Goal: Check status

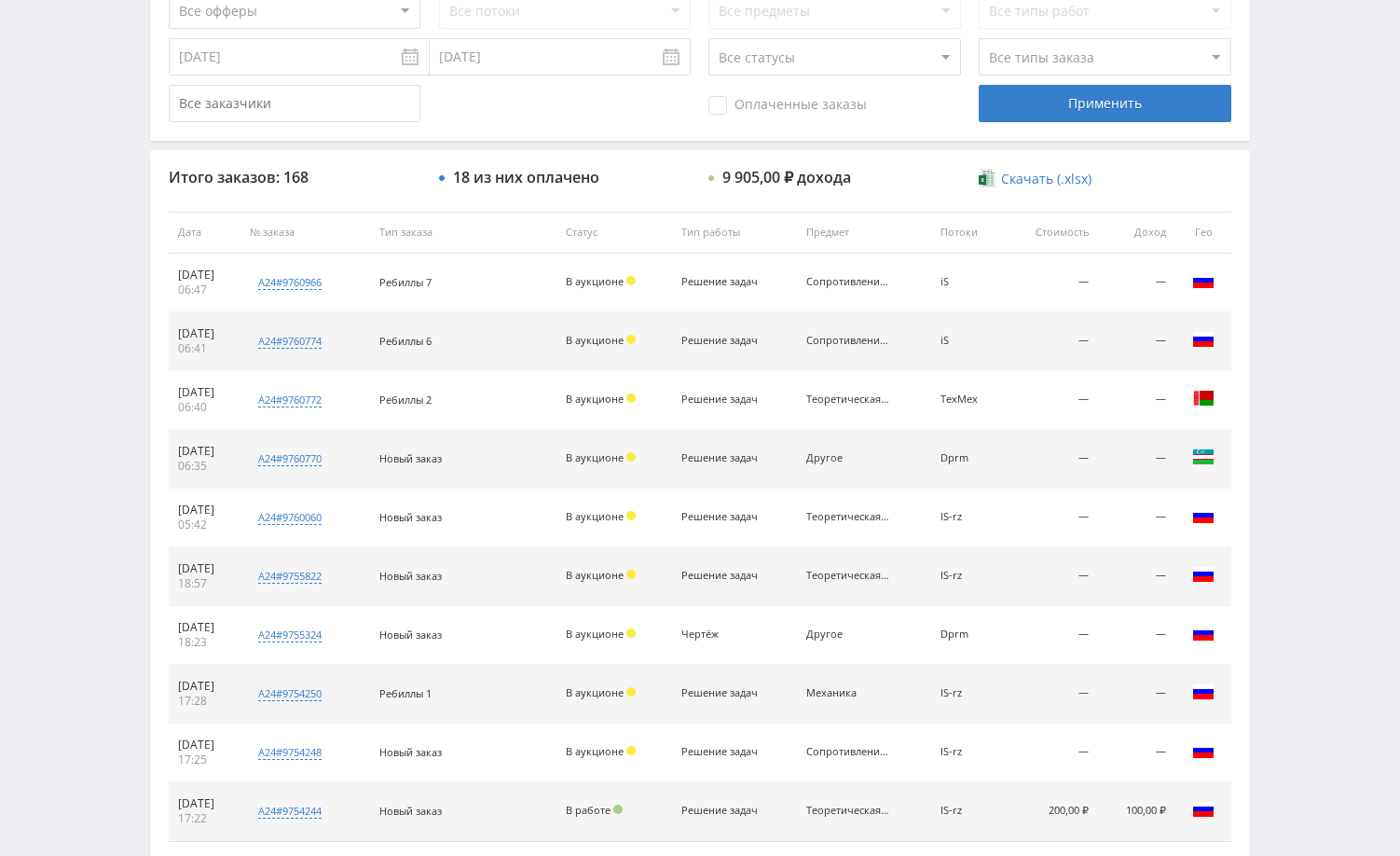
scroll to position [559, 0]
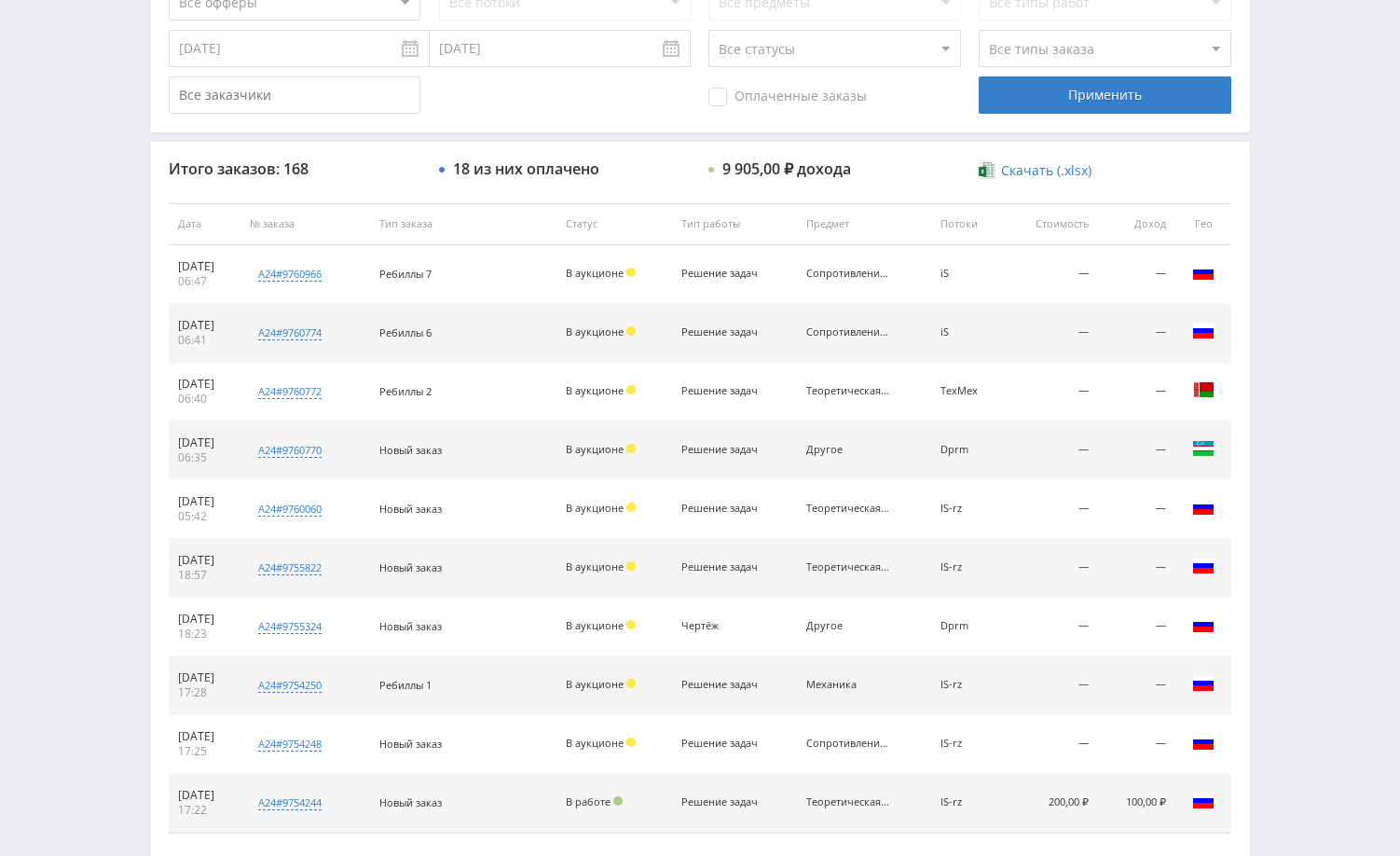
click at [1294, 322] on div "Telegram-канал Инструменты База знаний Ваш менеджер: Alex Alex Online @edugram_…" at bounding box center [700, 224] width 1400 height 1565
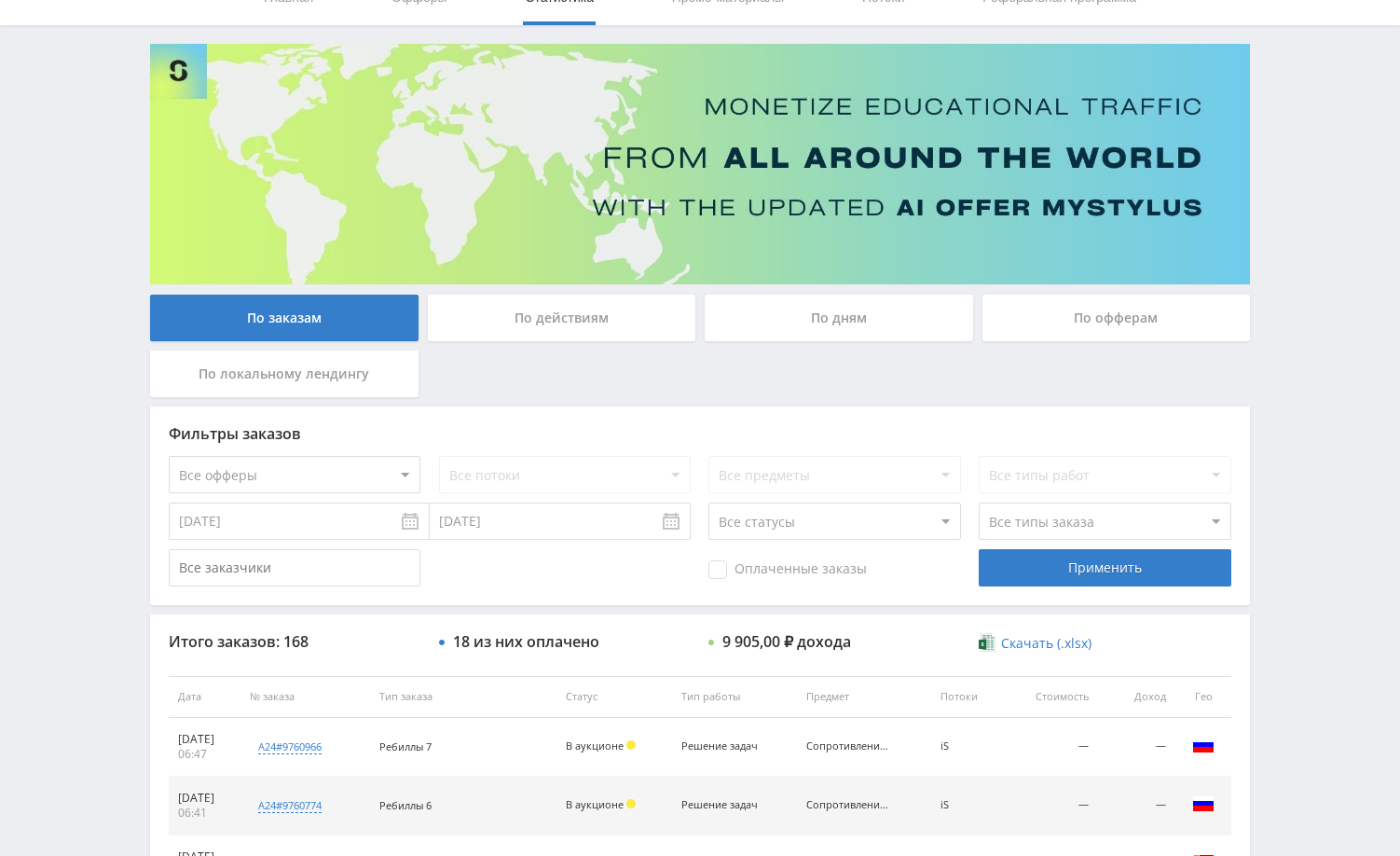
scroll to position [0, 0]
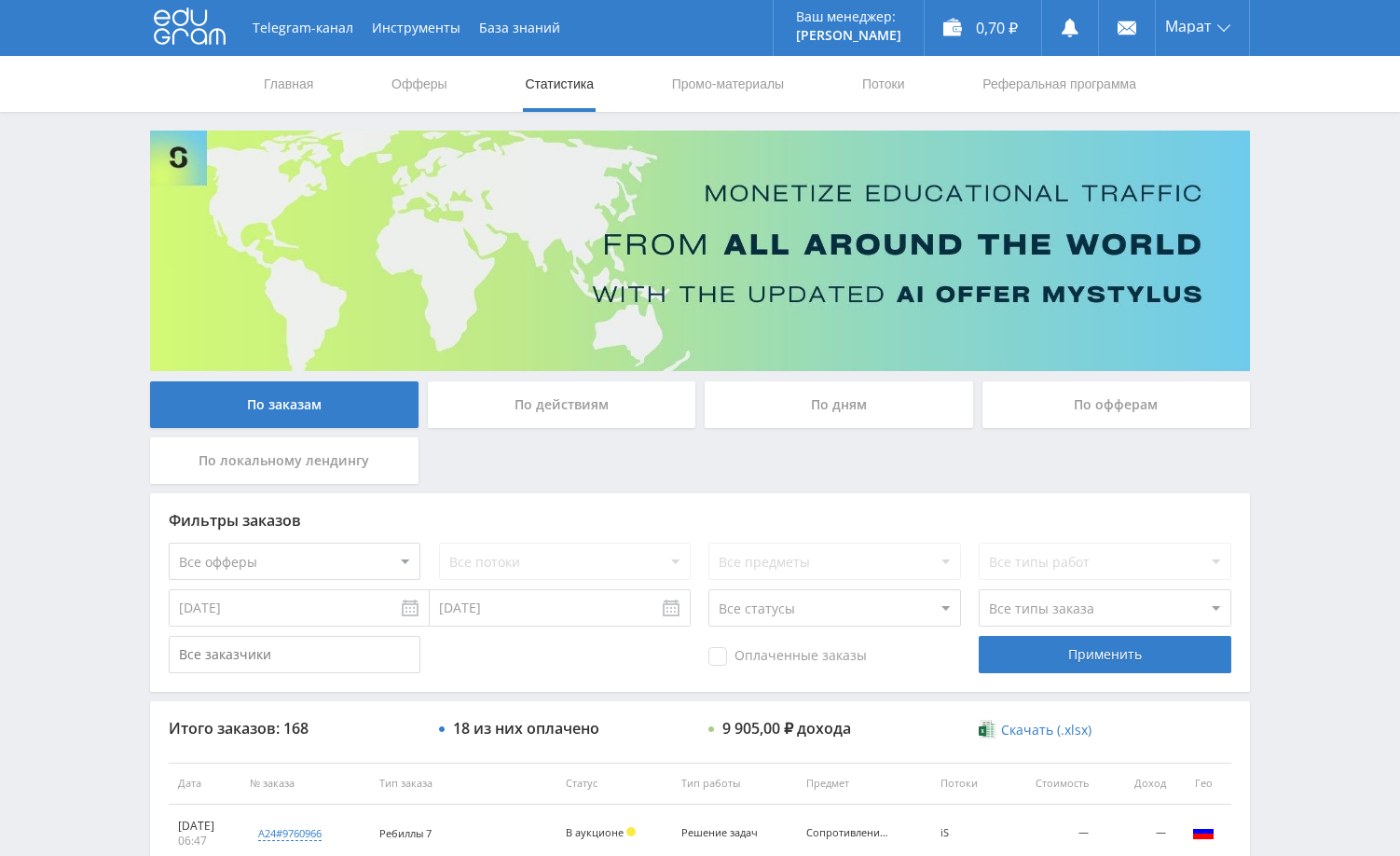
click at [1298, 448] on div "Telegram-канал Инструменты База знаний Ваш менеджер: Alex Alex Online @edugram_…" at bounding box center [700, 783] width 1400 height 1565
click at [1319, 430] on div "Telegram-канал Инструменты База знаний Ваш менеджер: Alex Alex Online @edugram_…" at bounding box center [700, 783] width 1400 height 1565
drag, startPoint x: 1319, startPoint y: 430, endPoint x: 1280, endPoint y: 219, distance: 214.6
click at [1321, 426] on div "Telegram-канал Инструменты База знаний Ваш менеджер: Alex Alex Online @edugram_…" at bounding box center [700, 783] width 1400 height 1565
click at [1314, 212] on div "Telegram-канал Инструменты База знаний Ваш менеджер: Alex Alex Online @edugram_…" at bounding box center [700, 783] width 1400 height 1565
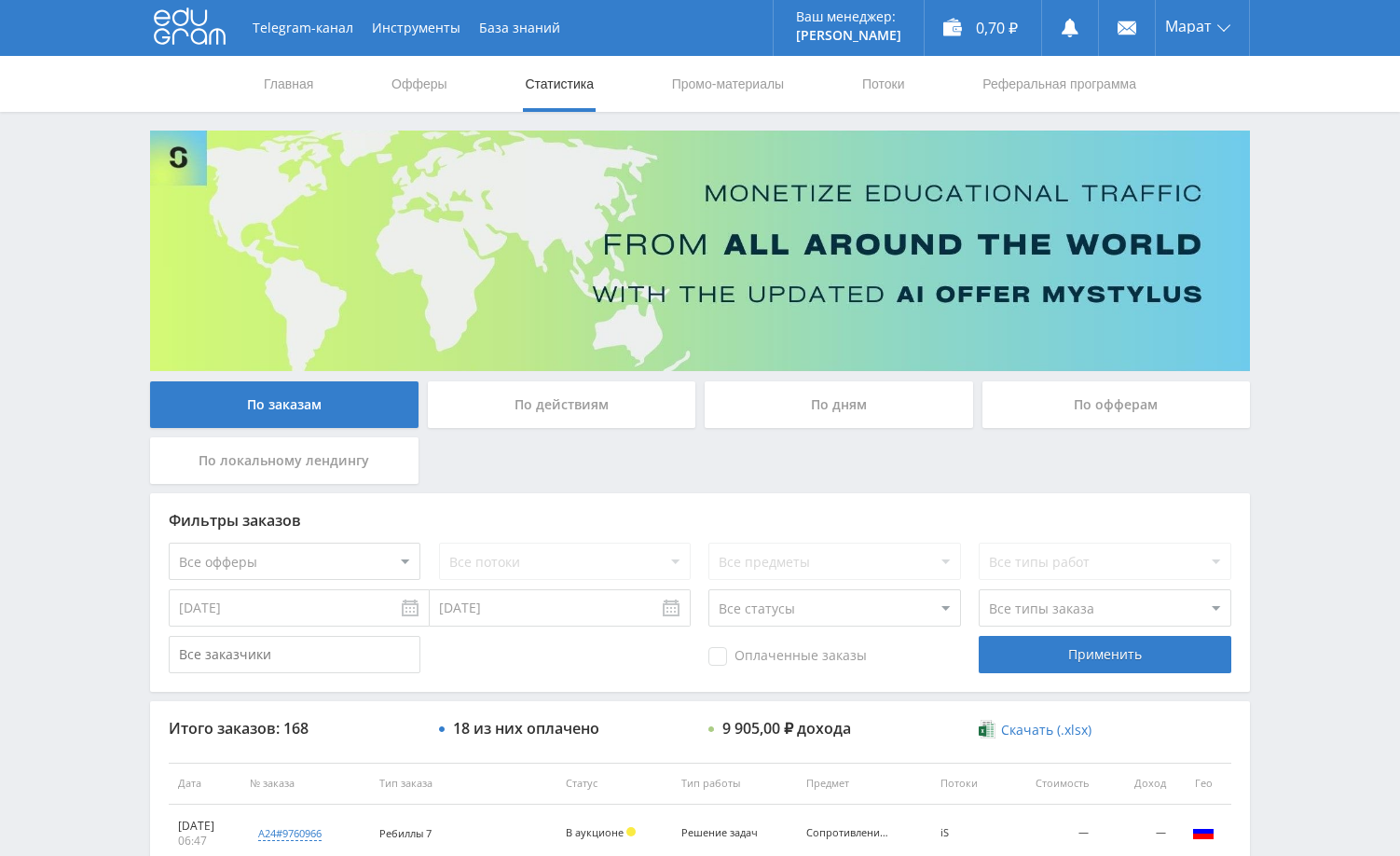
click at [1292, 168] on div "Telegram-канал Инструменты База знаний Ваш менеджер: Alex Alex Online @edugram_…" at bounding box center [700, 783] width 1400 height 1565
click at [1310, 188] on div "Telegram-канал Инструменты База знаний Ваш менеджер: Alex Alex Online @edugram_…" at bounding box center [700, 783] width 1400 height 1565
click at [1073, 39] on link at bounding box center [1070, 28] width 56 height 56
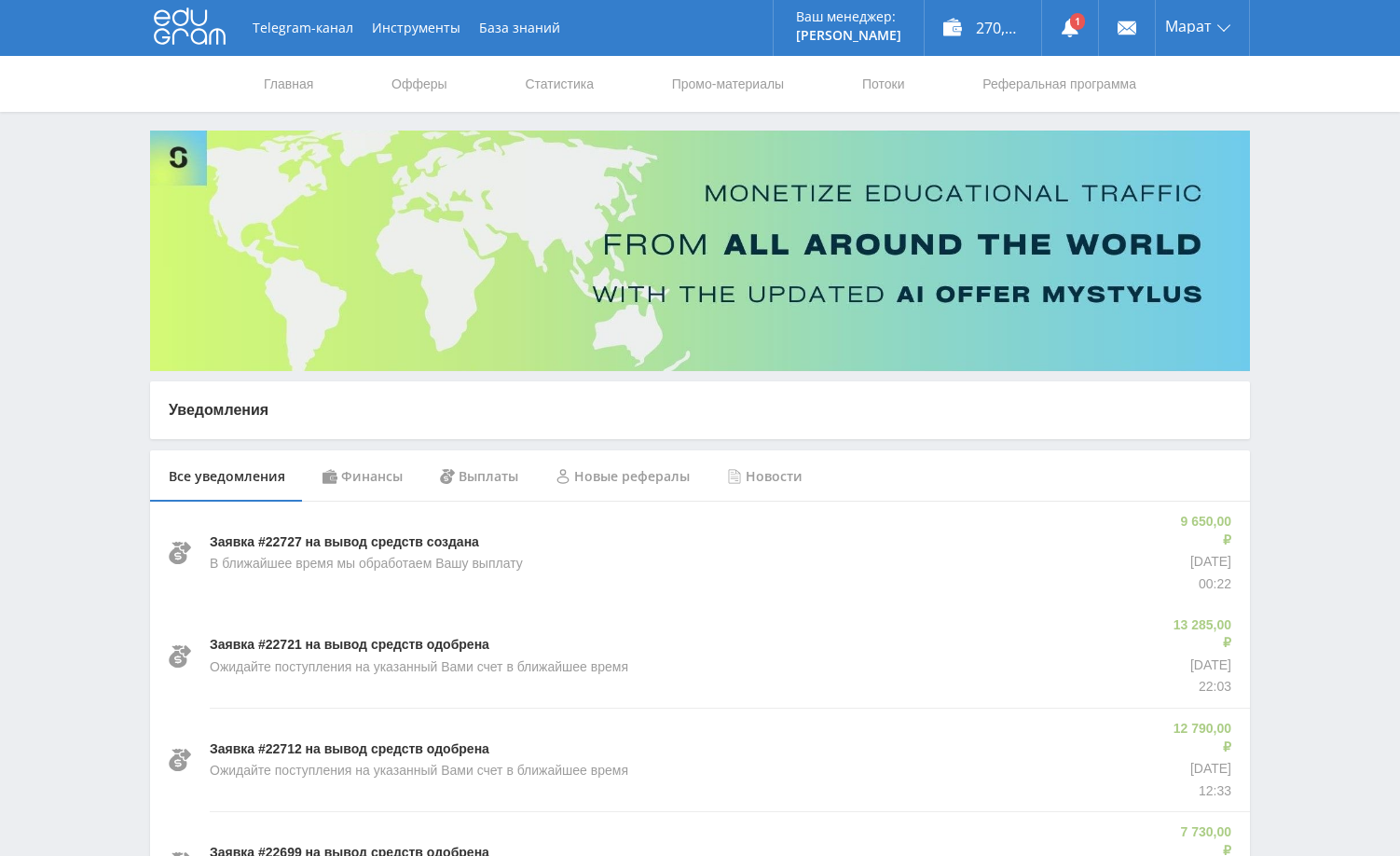
click at [368, 479] on div "Финансы" at bounding box center [362, 476] width 117 height 52
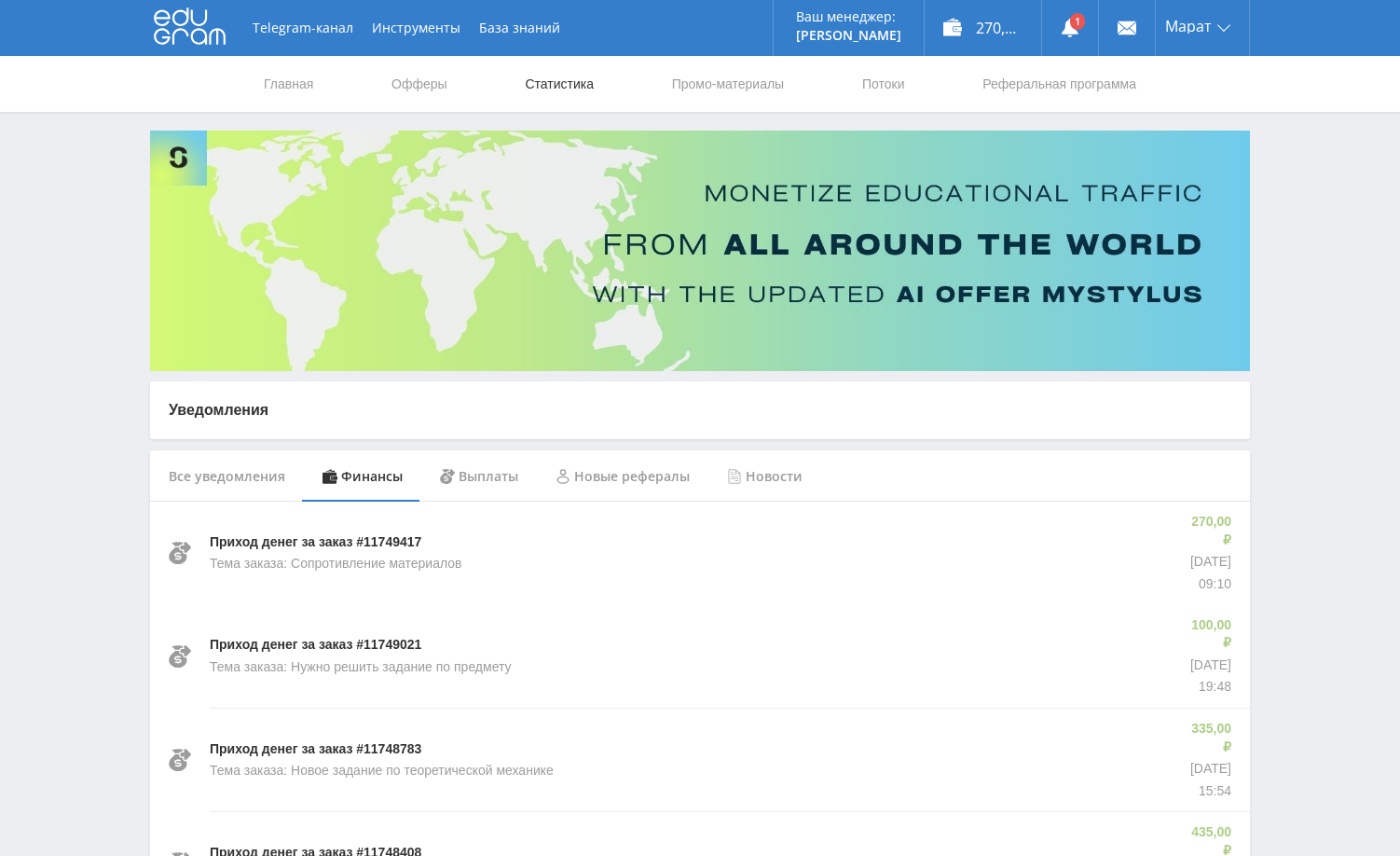
click at [552, 71] on link "Статистика" at bounding box center [559, 84] width 72 height 56
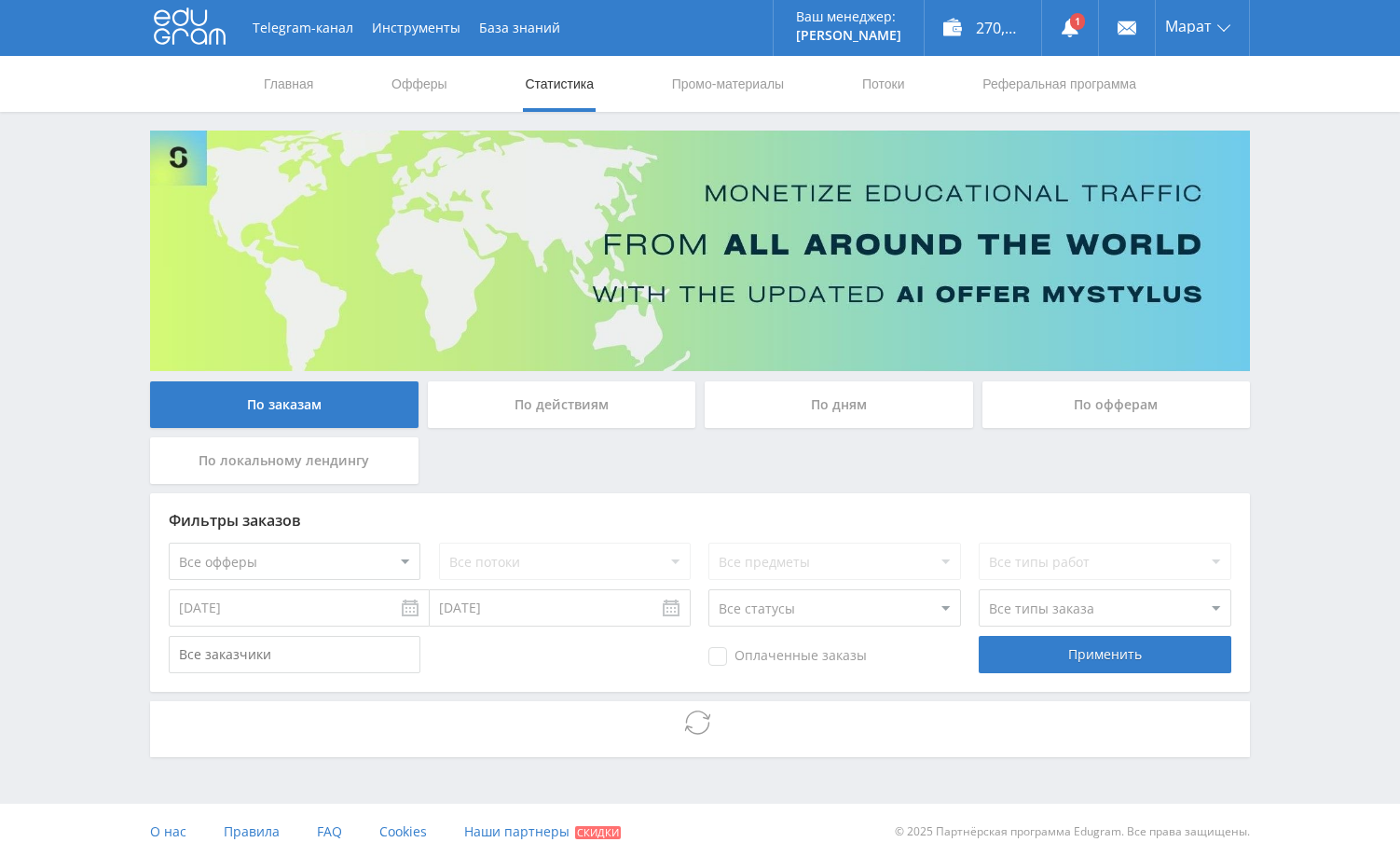
click at [1330, 524] on div "Telegram-канал Инструменты База знаний Ваш менеджер: [PERSON_NAME] Online @edug…" at bounding box center [700, 429] width 1400 height 860
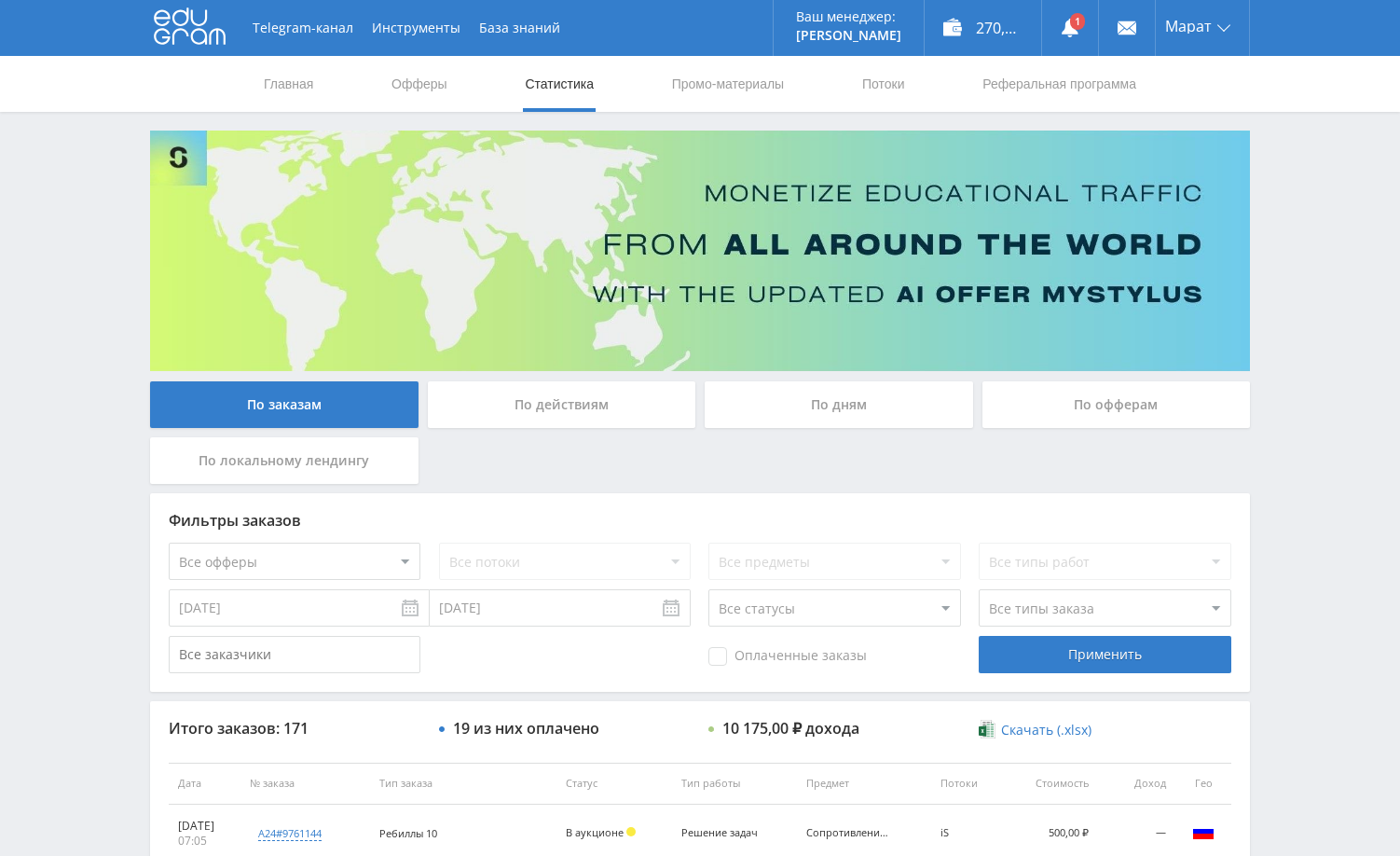
click at [1301, 480] on div "Telegram-канал Инструменты База знаний Ваш менеджер: [PERSON_NAME] Online @edug…" at bounding box center [700, 783] width 1400 height 1565
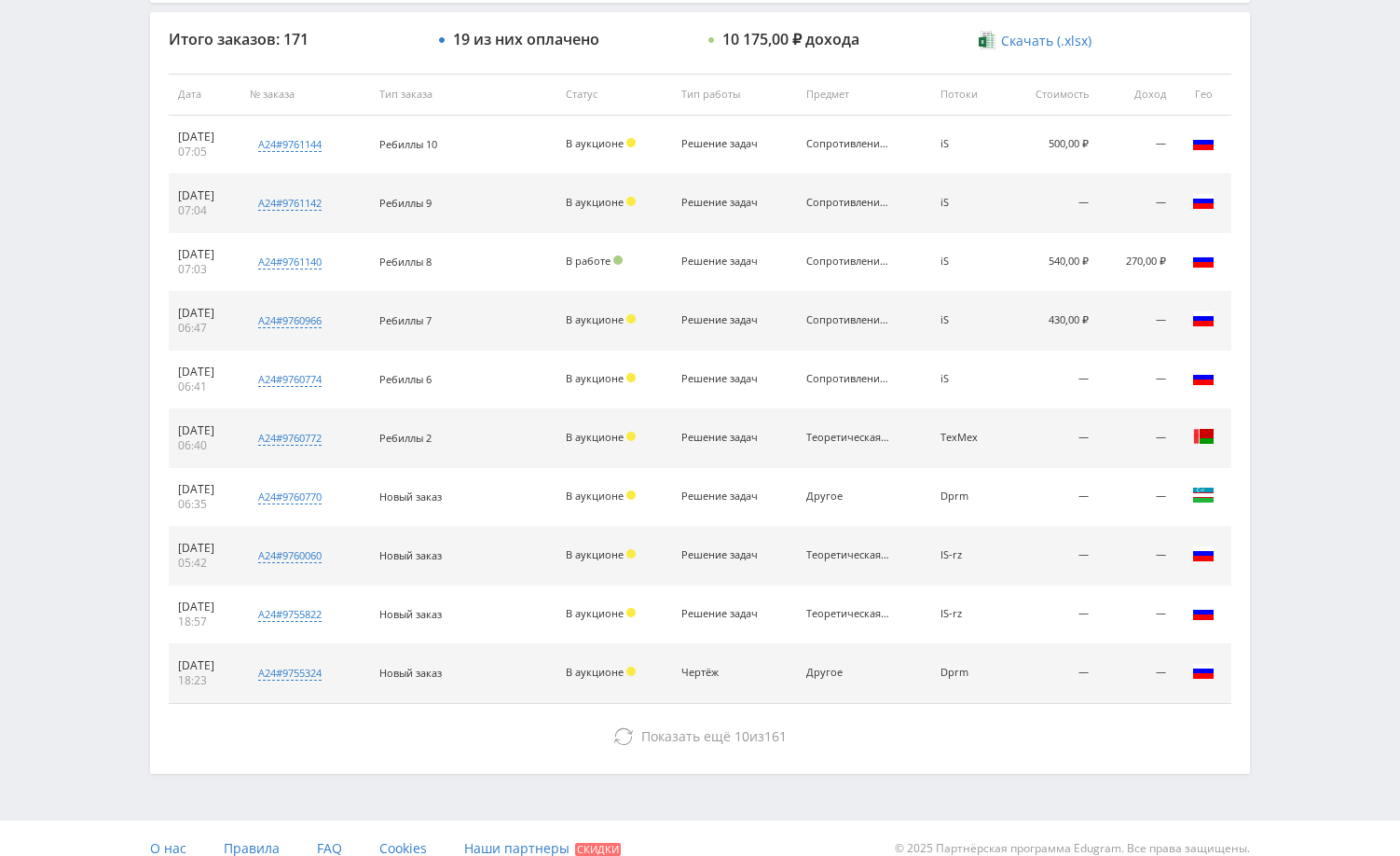
scroll to position [709, 0]
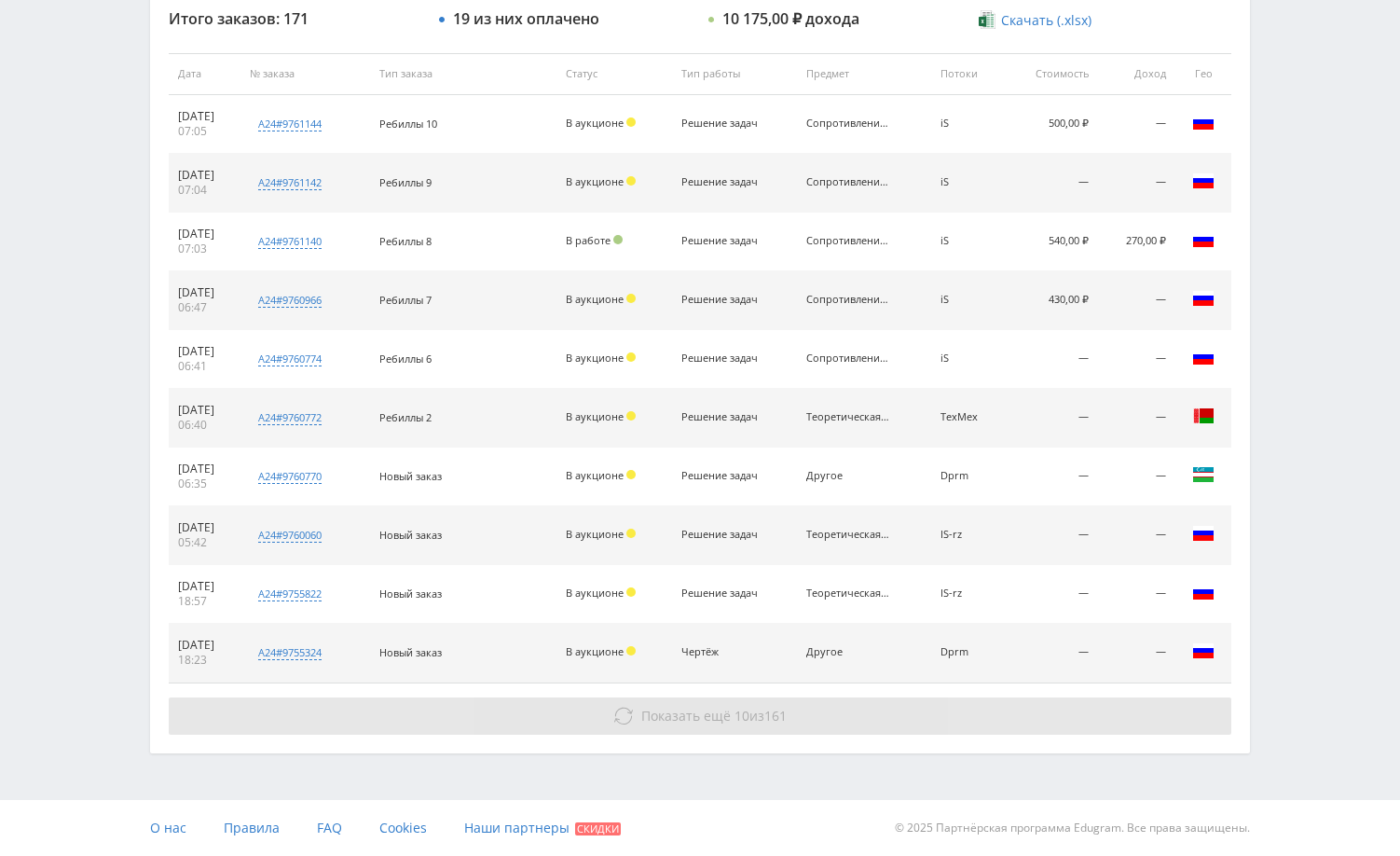
click at [1045, 716] on button "Показать ещё 10 из 161" at bounding box center [700, 715] width 1063 height 37
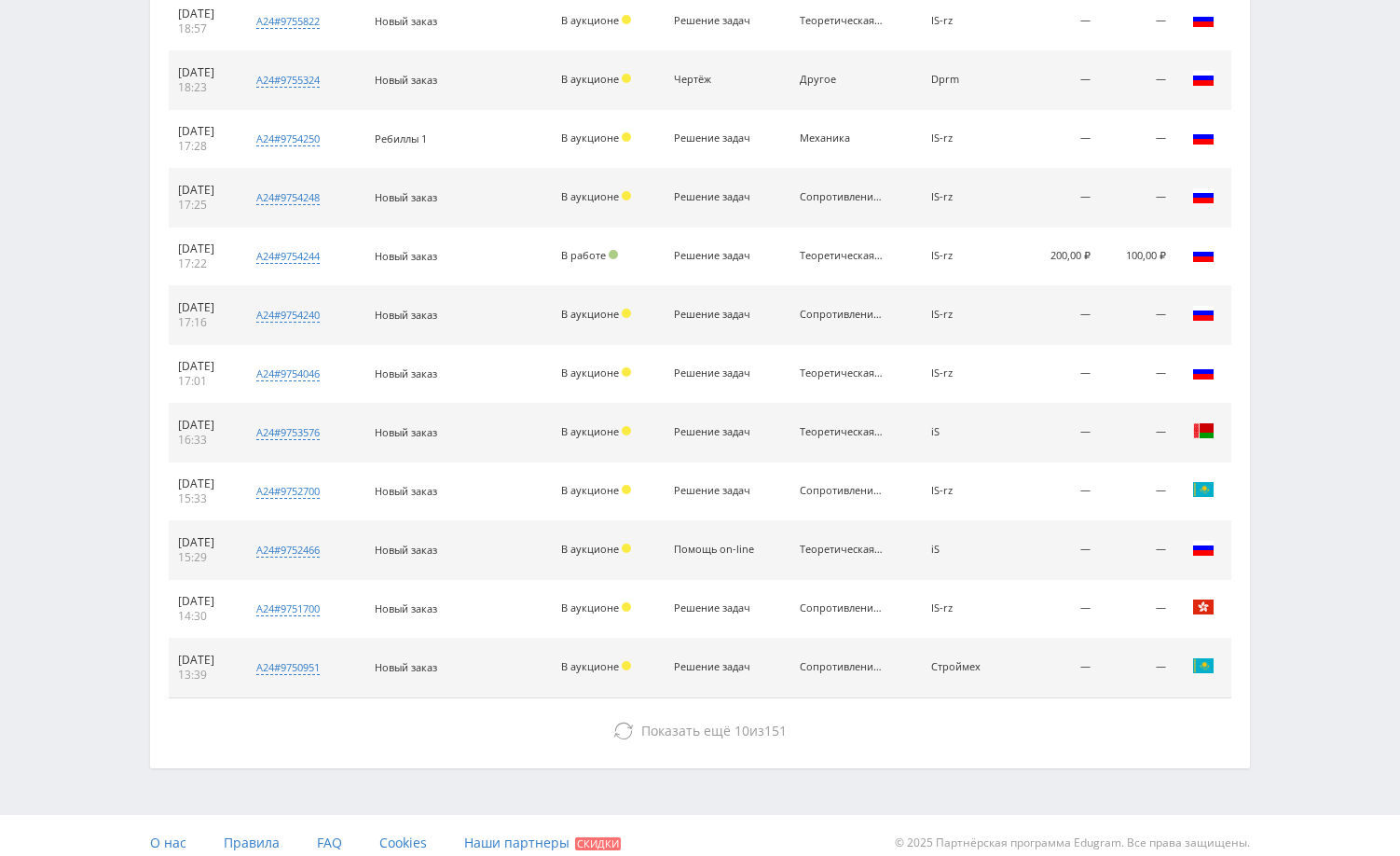
scroll to position [1297, 0]
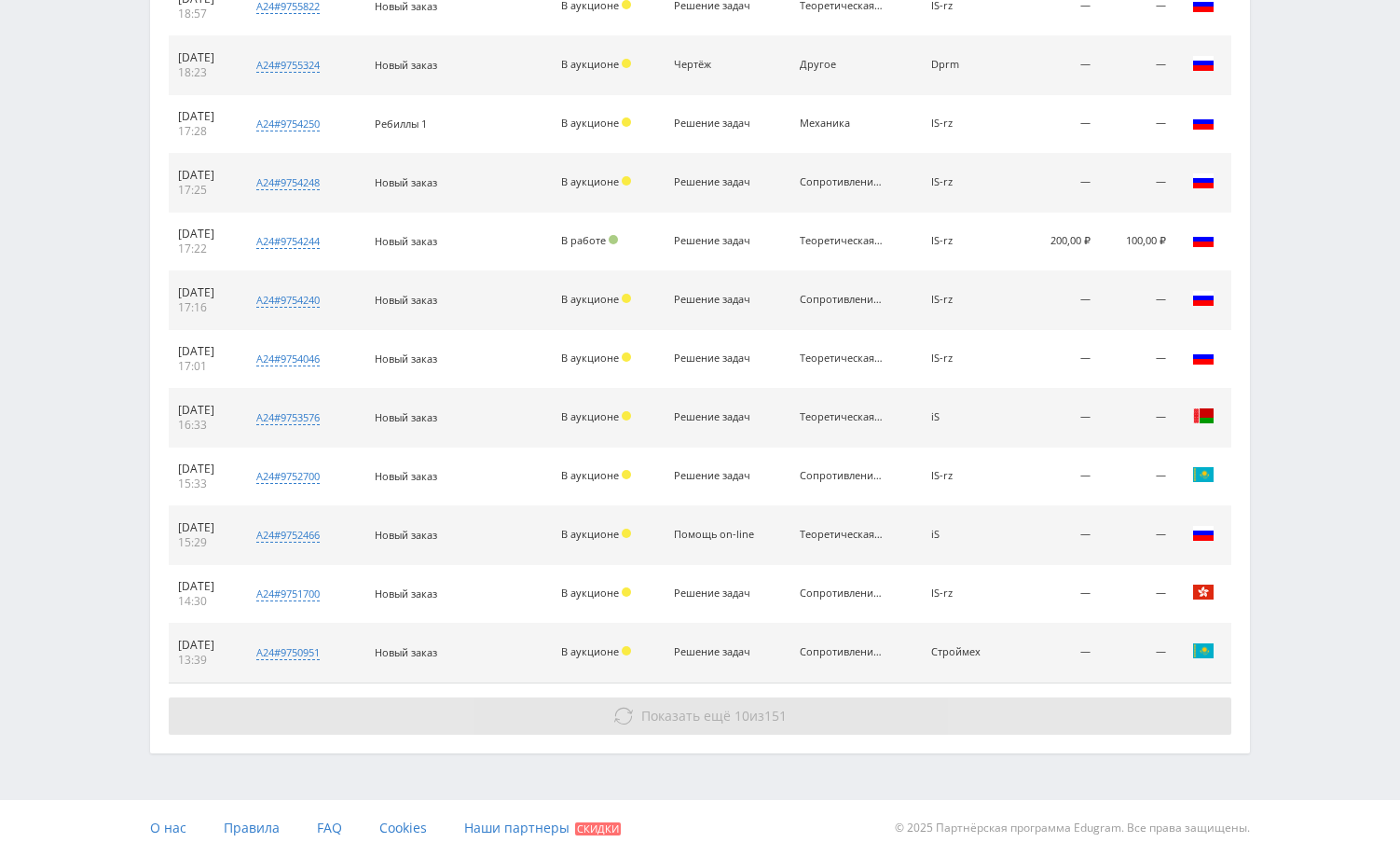
click at [1093, 711] on button "Показать ещё 10 из 151" at bounding box center [700, 715] width 1063 height 37
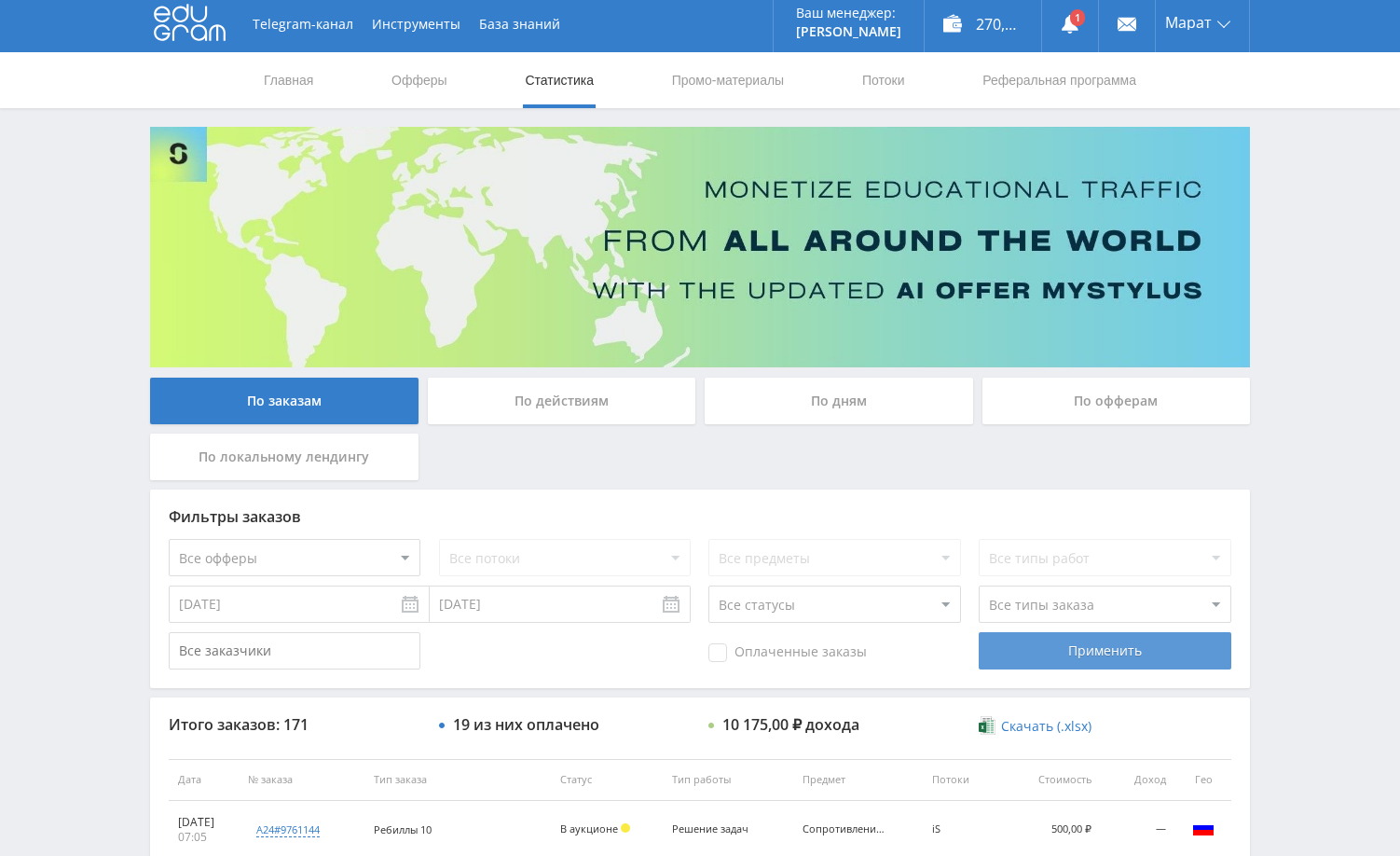
scroll to position [0, 0]
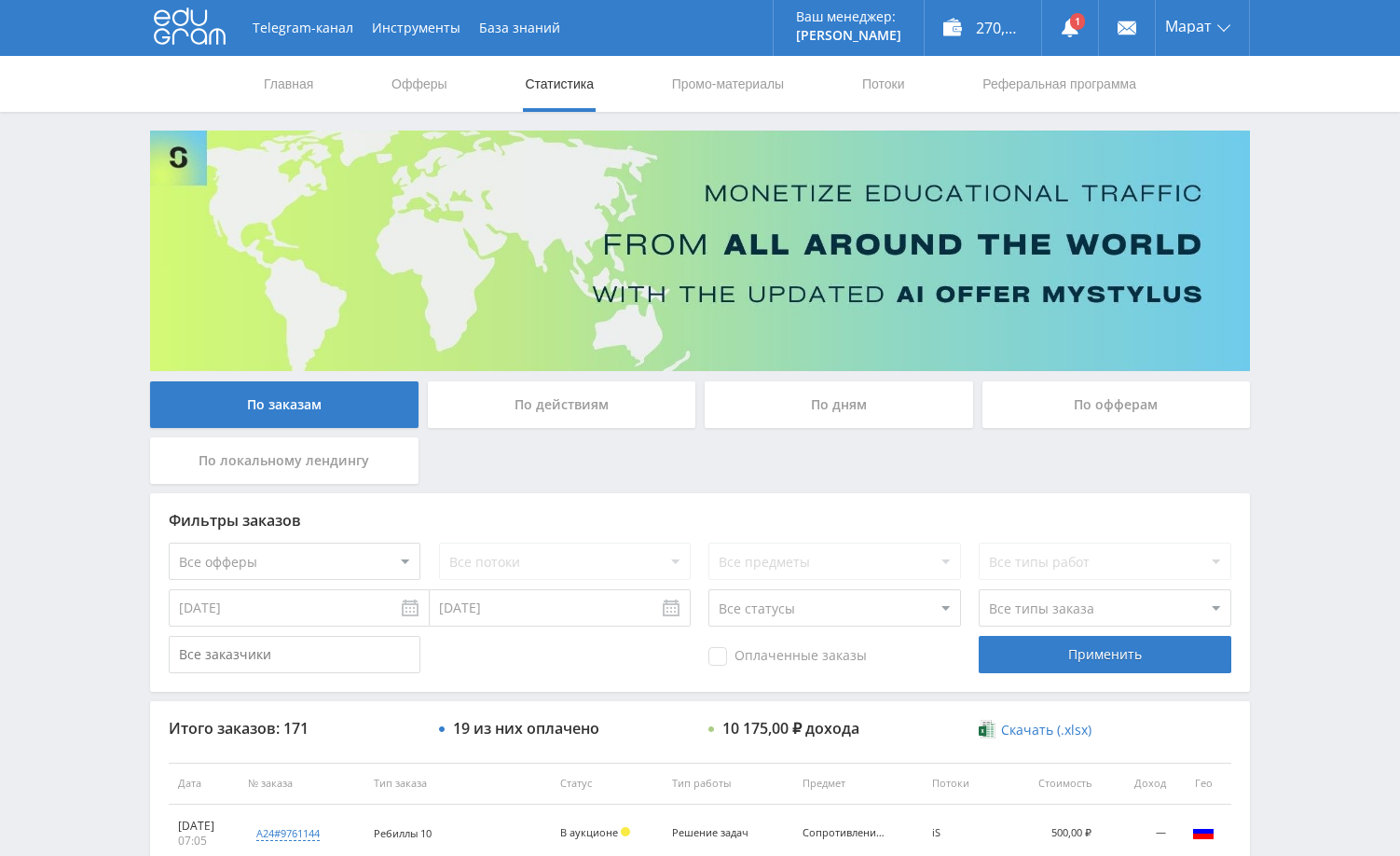
click at [1351, 340] on div "Telegram-канал Инструменты База знаний Ваш менеджер: [PERSON_NAME] Alex Online …" at bounding box center [700, 783] width 1400 height 1565
click at [1064, 28] on icon at bounding box center [1070, 29] width 19 height 19
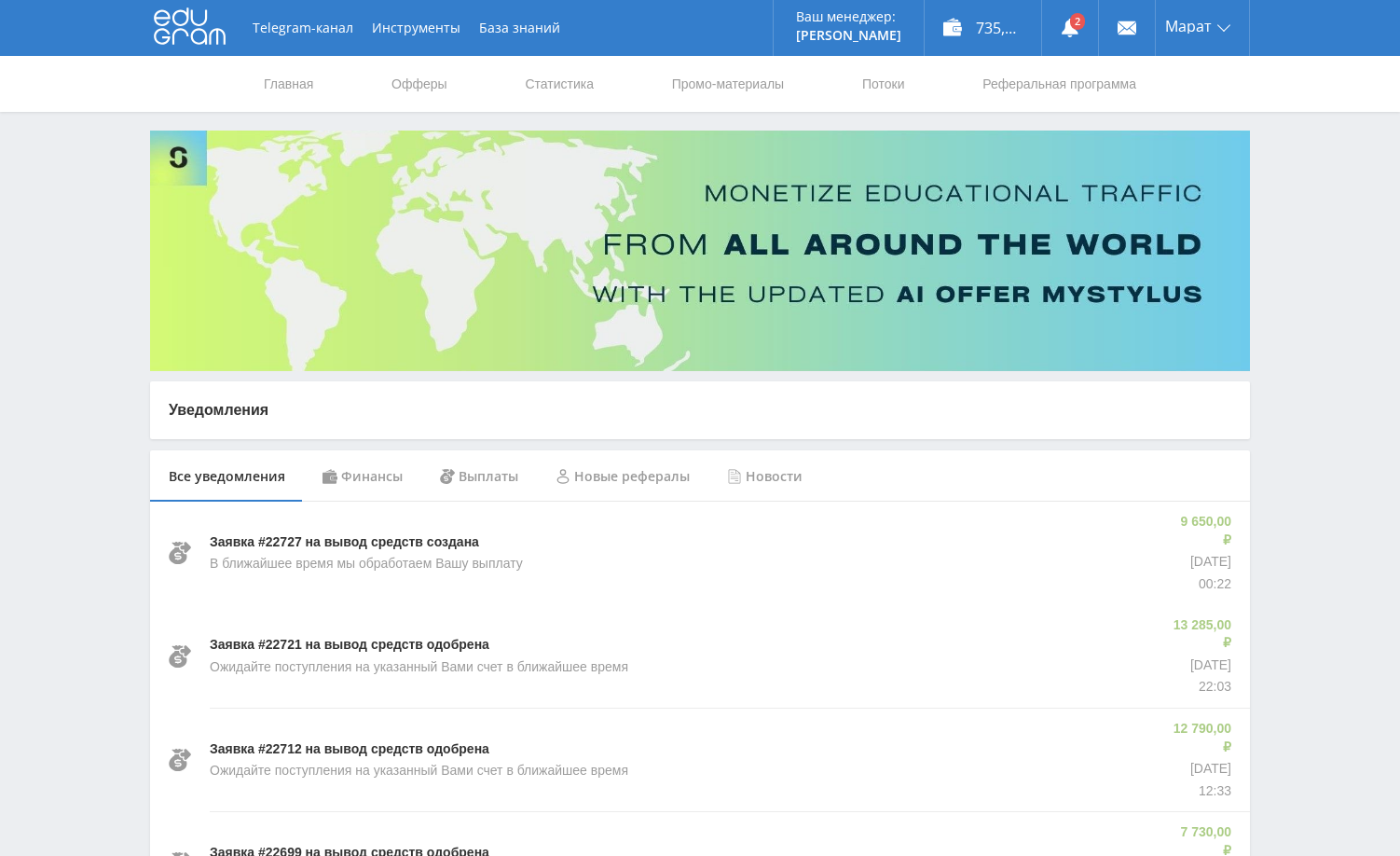
click at [366, 481] on div "Финансы" at bounding box center [362, 476] width 117 height 52
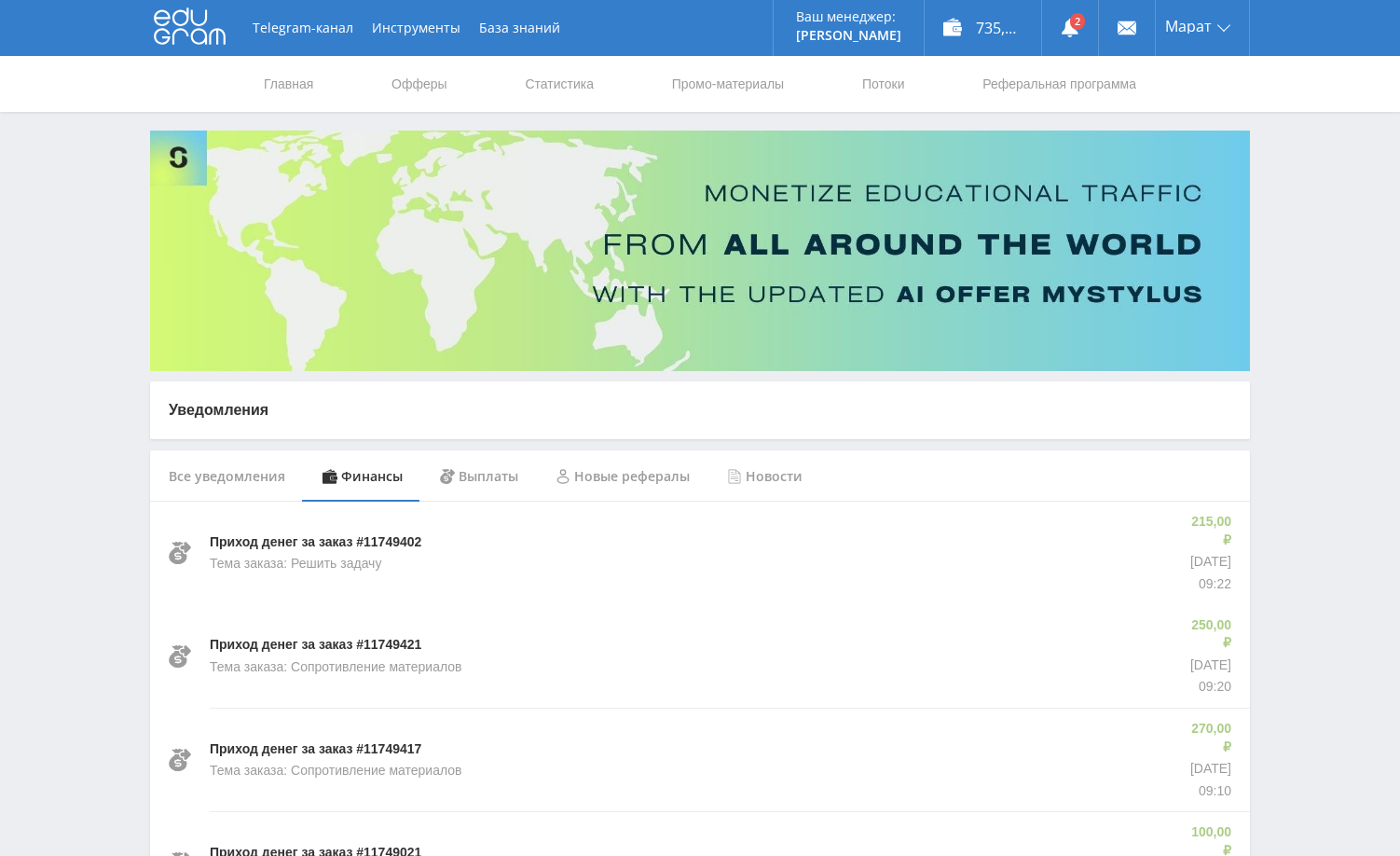
click at [559, 89] on link "Статистика" at bounding box center [559, 84] width 72 height 56
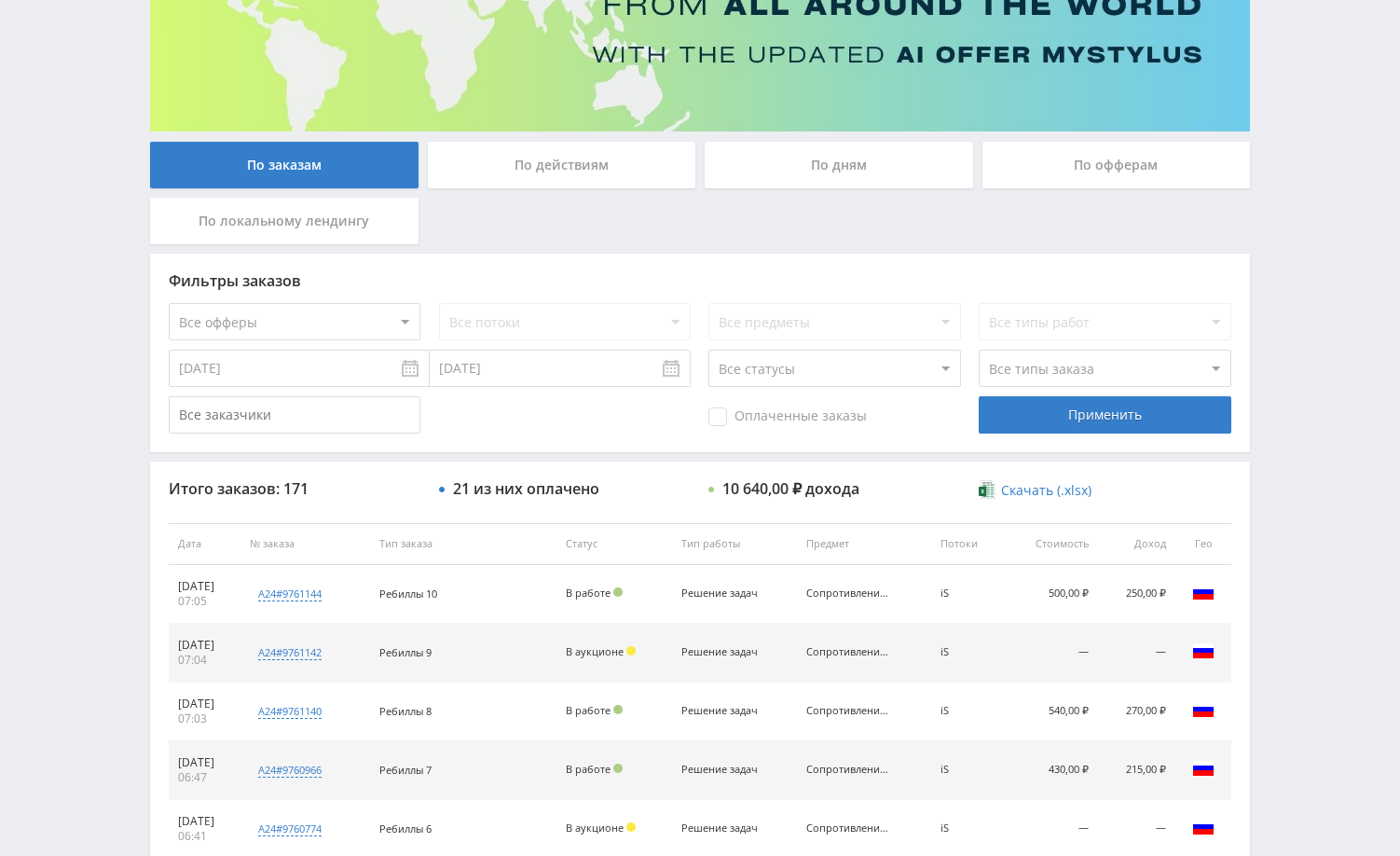
scroll to position [469, 0]
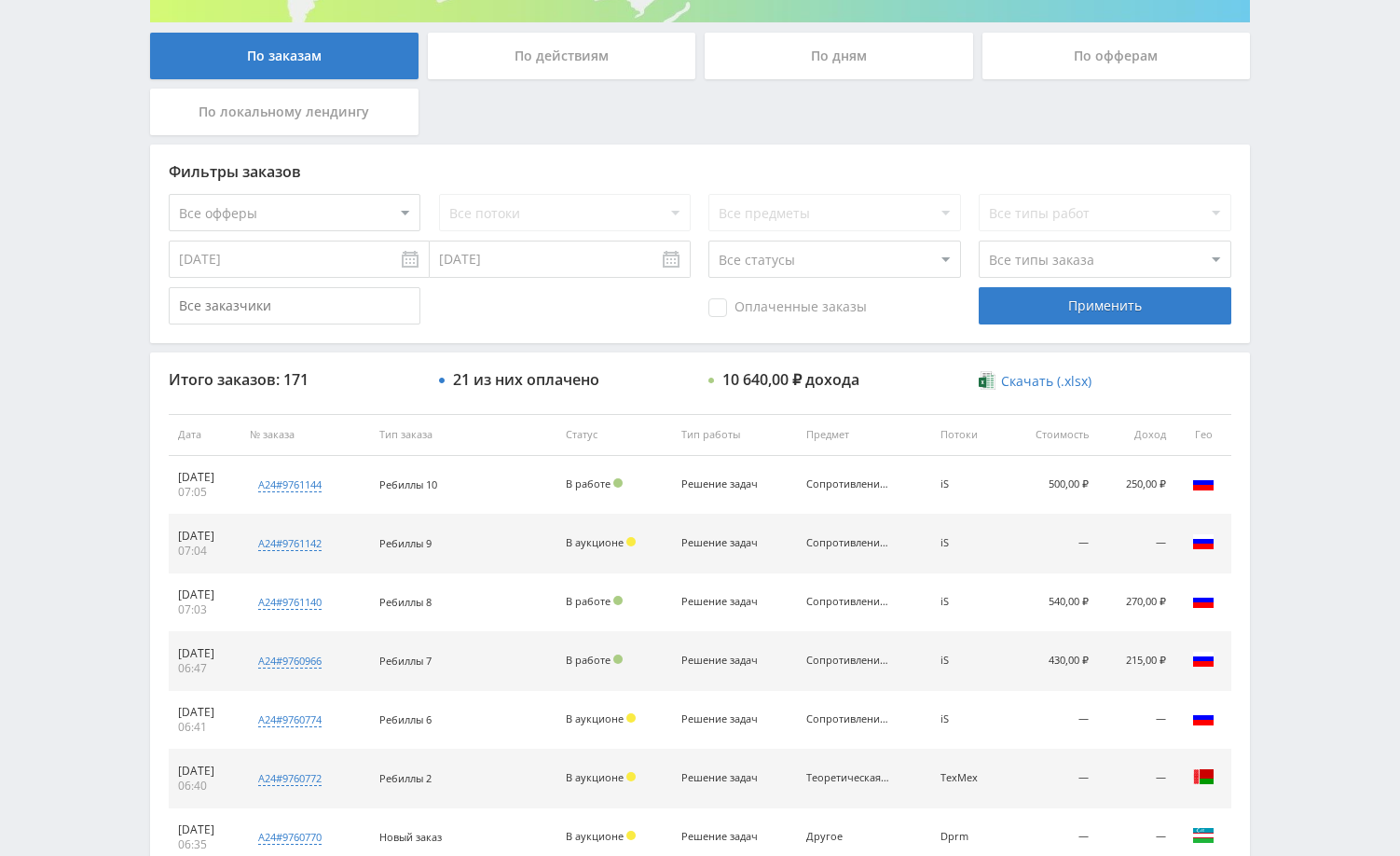
scroll to position [373, 0]
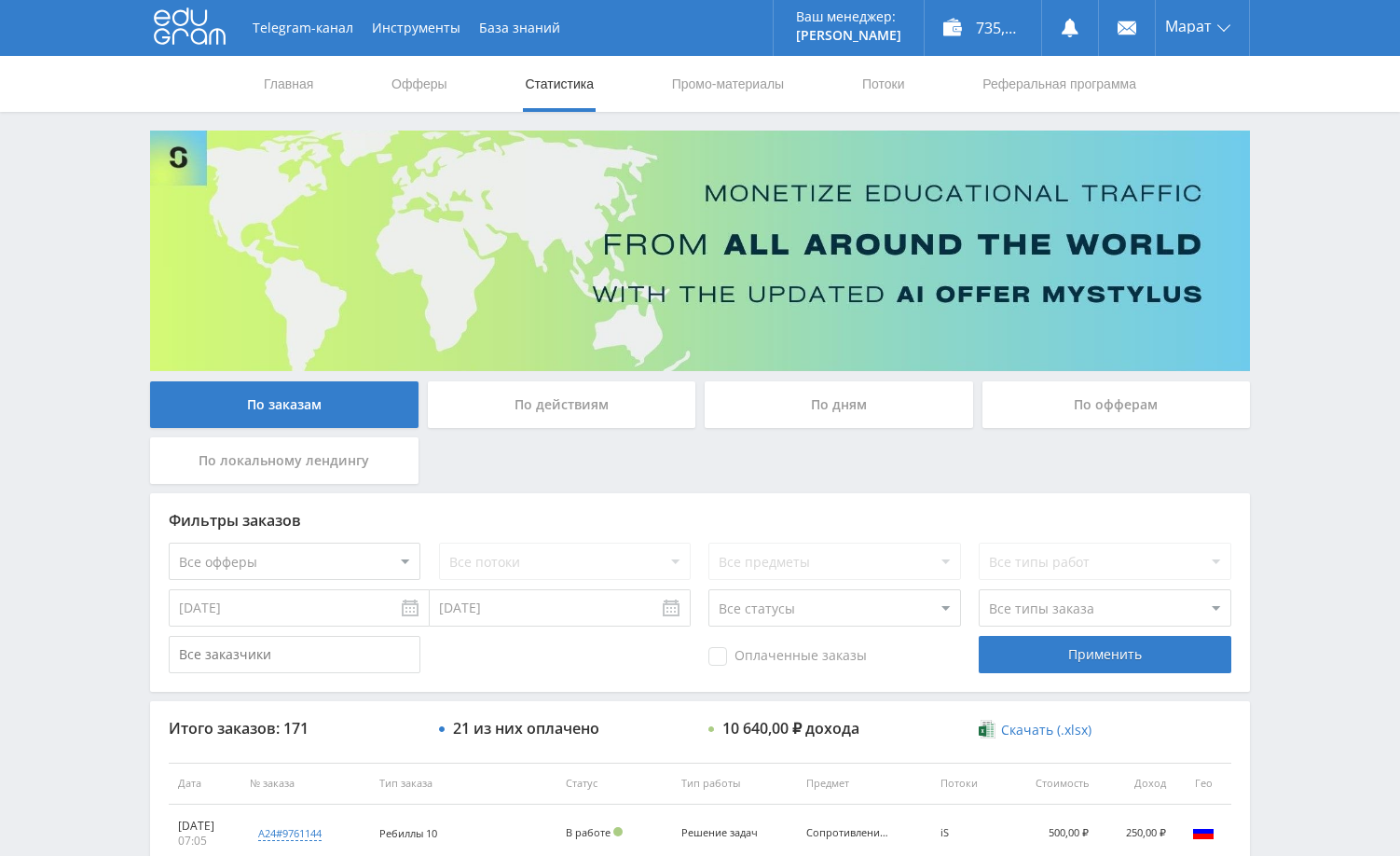
click at [1321, 525] on div "Telegram-канал Инструменты База знаний Ваш менеджер: Alex Alex Online @edugram_…" at bounding box center [700, 783] width 1400 height 1565
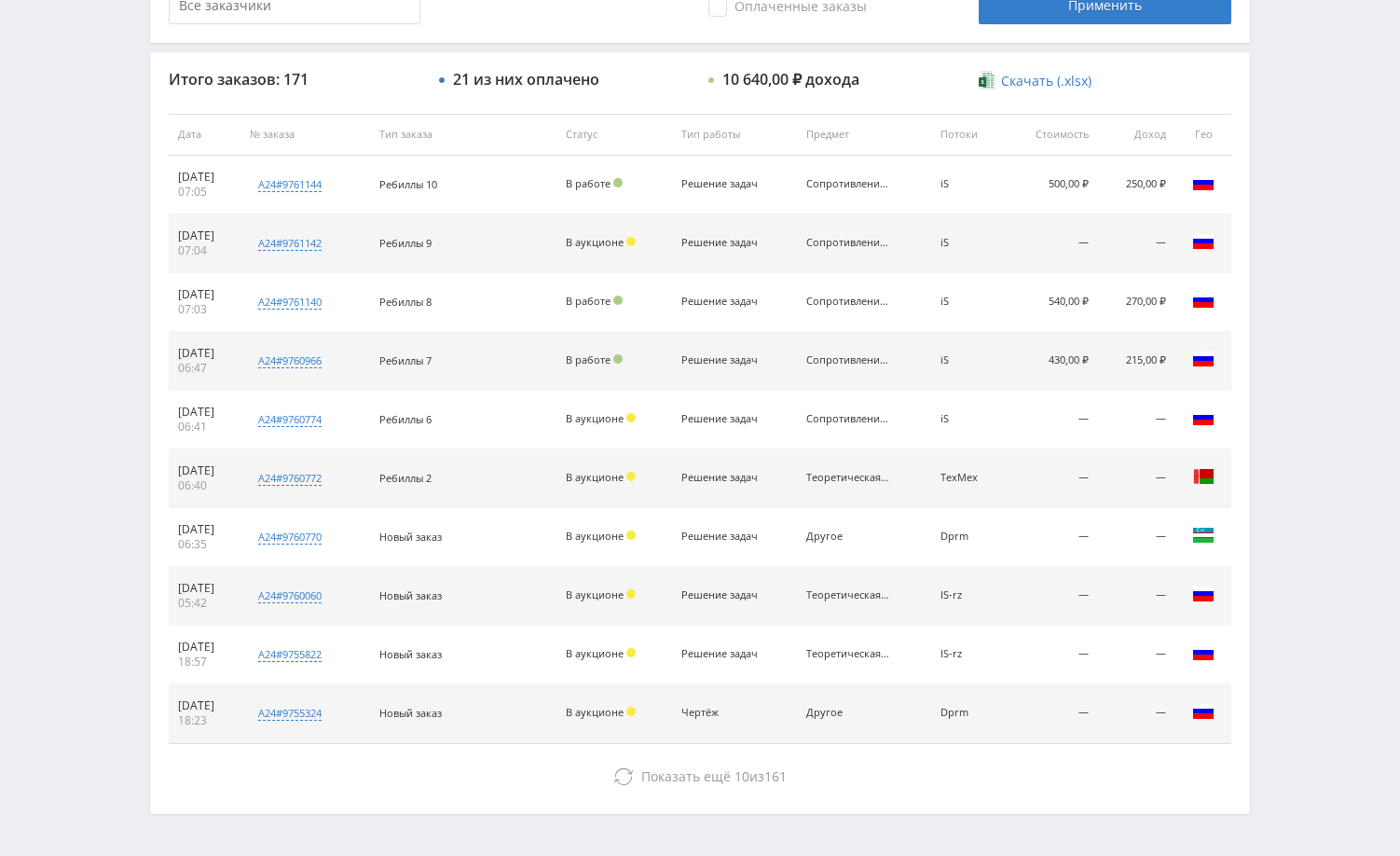
scroll to position [616, 0]
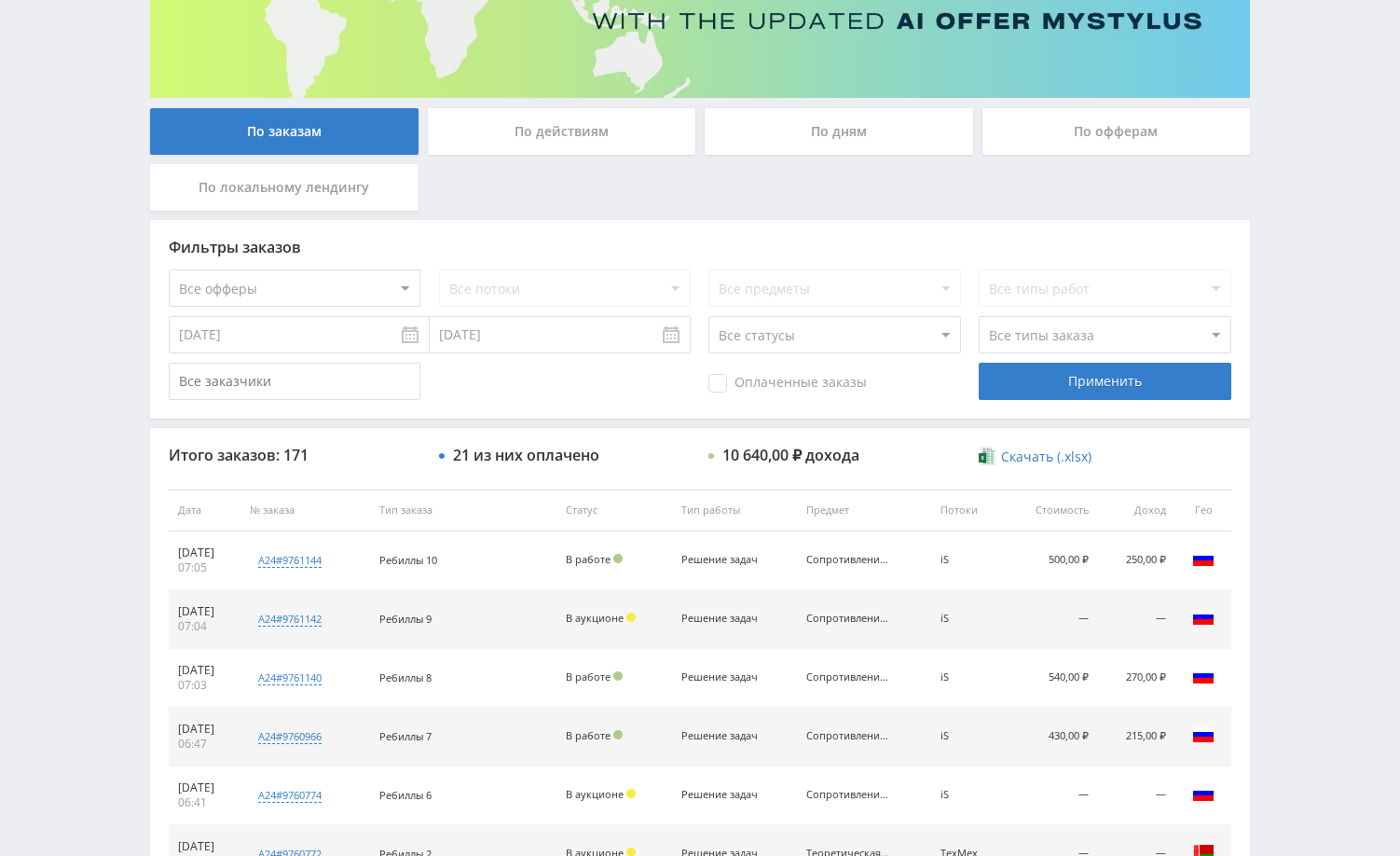
scroll to position [280, 0]
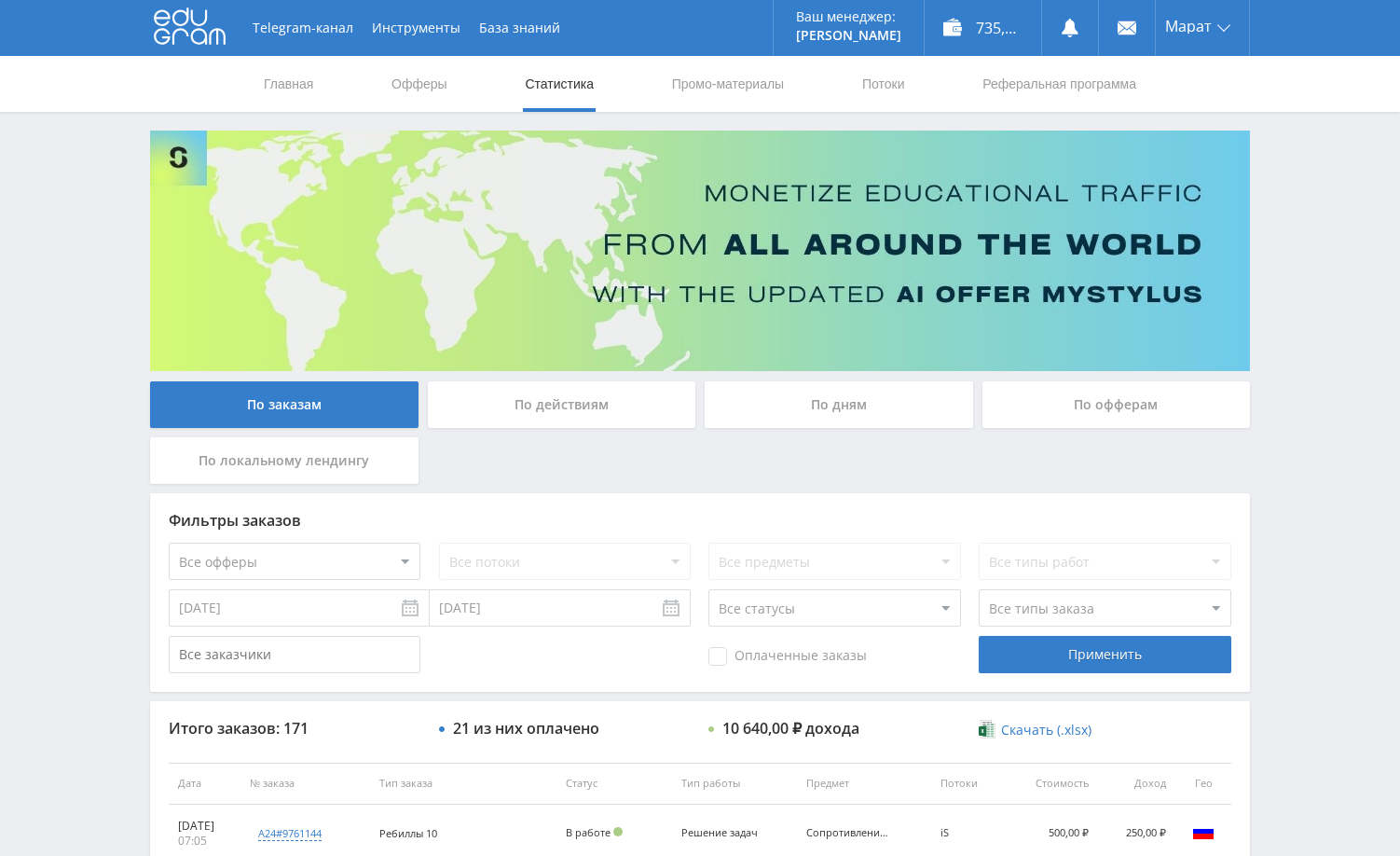
click at [1314, 324] on div "Telegram-канал Инструменты База знаний Ваш менеджер: [PERSON_NAME] Online @edug…" at bounding box center [700, 783] width 1400 height 1565
